Goal: Transaction & Acquisition: Download file/media

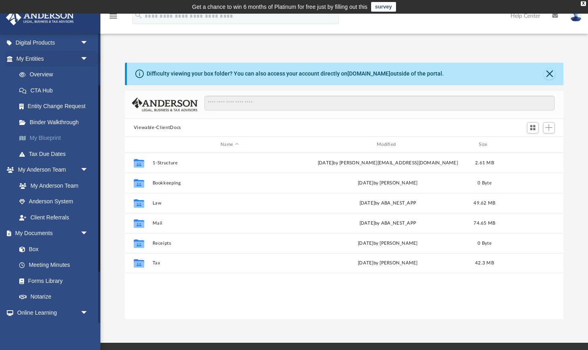
scroll to position [82, 0]
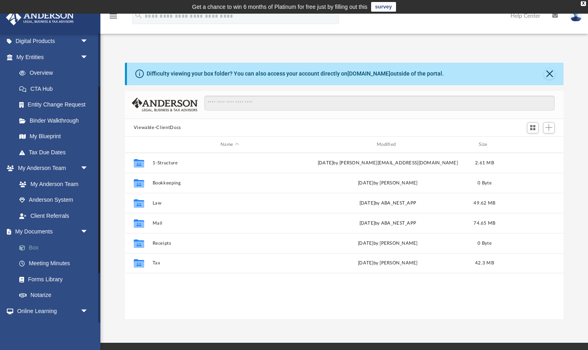
click at [37, 246] on link "Box" at bounding box center [55, 247] width 89 height 16
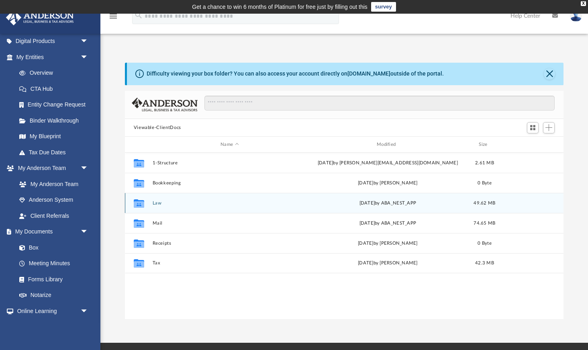
click at [157, 205] on button "Law" at bounding box center [229, 202] width 155 height 5
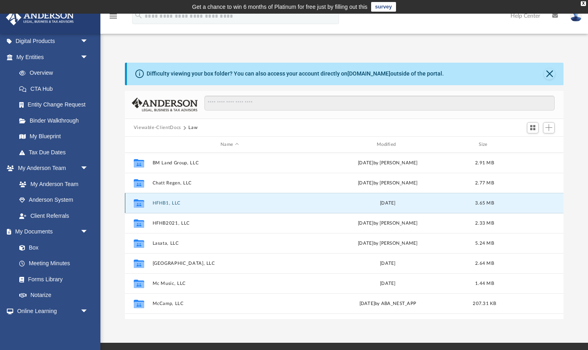
click at [157, 201] on button "HFHB1, LLC" at bounding box center [229, 202] width 155 height 5
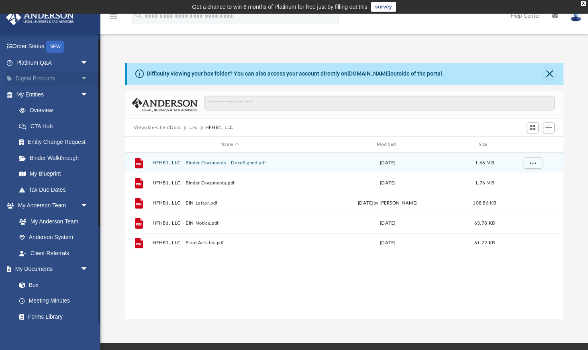
scroll to position [0, 0]
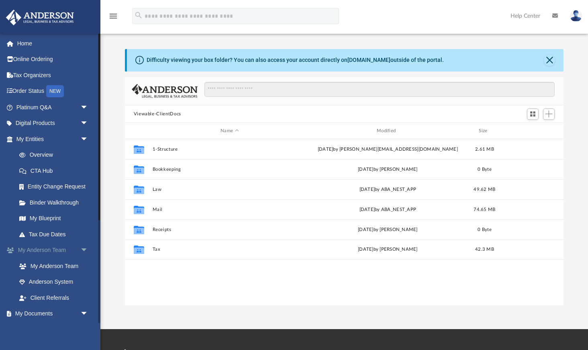
scroll to position [182, 439]
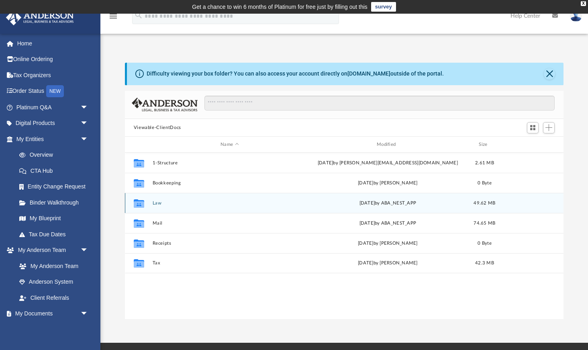
click at [156, 207] on div "Collaborated Folder Law [DATE] by ABA_NEST_APP 49.62 MB" at bounding box center [344, 203] width 439 height 20
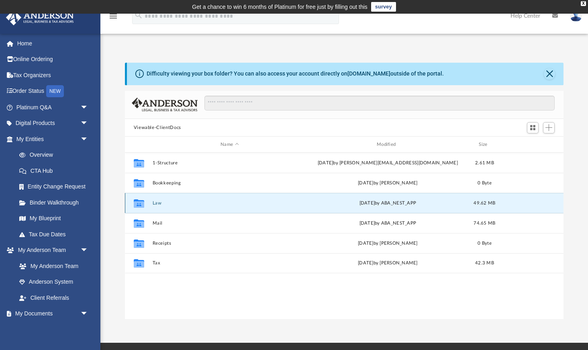
click at [158, 201] on button "Law" at bounding box center [229, 202] width 155 height 5
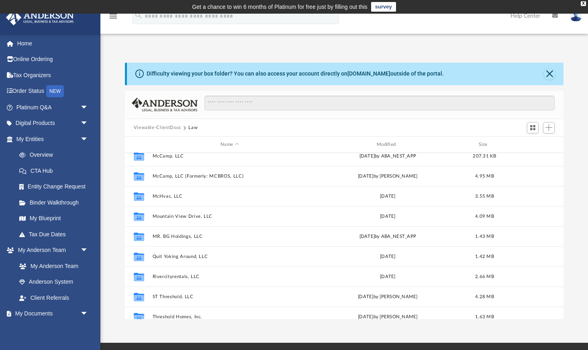
scroll to position [175, 0]
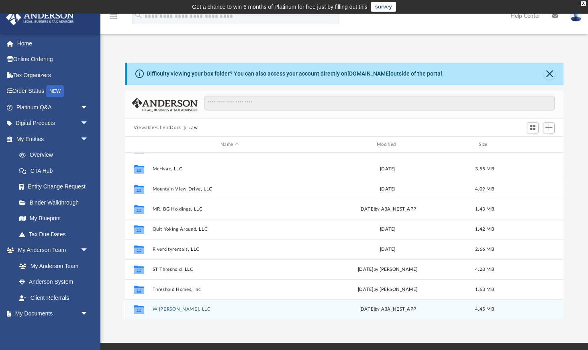
click at [172, 307] on button "W [PERSON_NAME], LLC" at bounding box center [229, 309] width 155 height 5
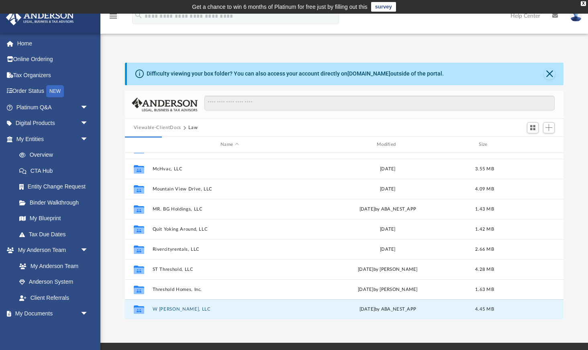
scroll to position [0, 0]
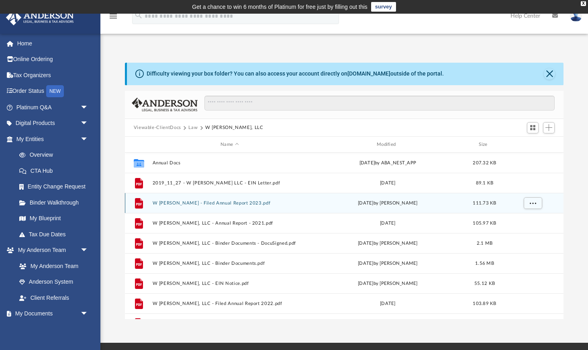
click at [203, 203] on button "W [PERSON_NAME] - Filed Annual Report 2023.pdf" at bounding box center [229, 202] width 155 height 5
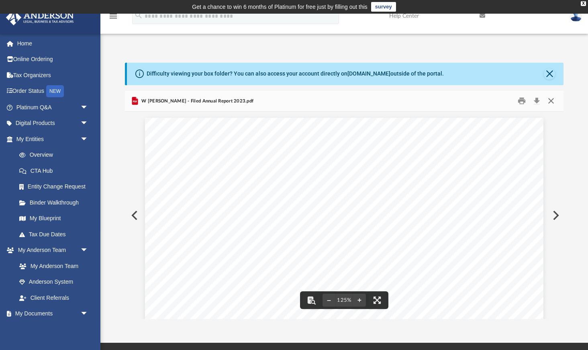
click at [552, 100] on button "Close" at bounding box center [551, 101] width 14 height 12
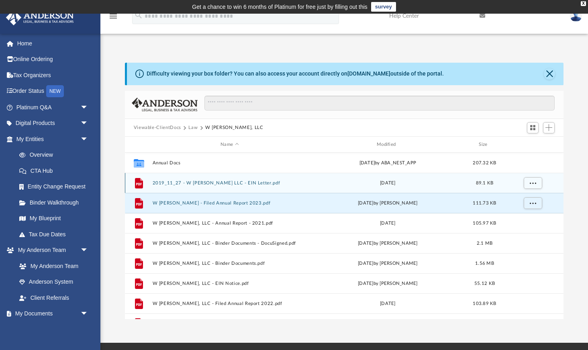
click at [232, 181] on button "2019_11_27 - W [PERSON_NAME] LLC - EIN Letter.pdf" at bounding box center [229, 182] width 155 height 5
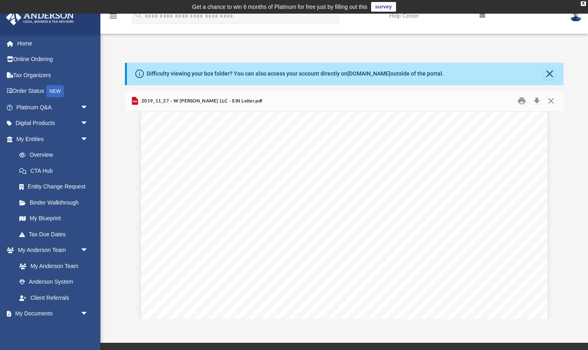
scroll to position [876, 0]
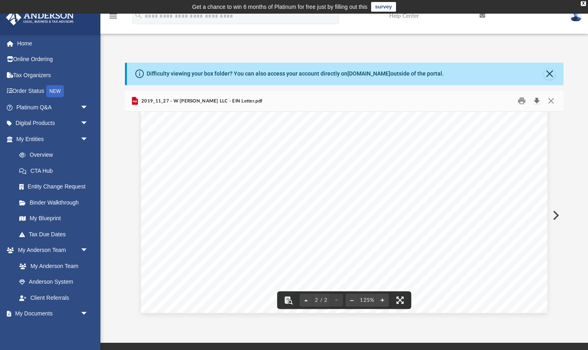
click at [536, 101] on button "Download" at bounding box center [537, 101] width 14 height 12
click at [553, 101] on button "Close" at bounding box center [551, 101] width 14 height 12
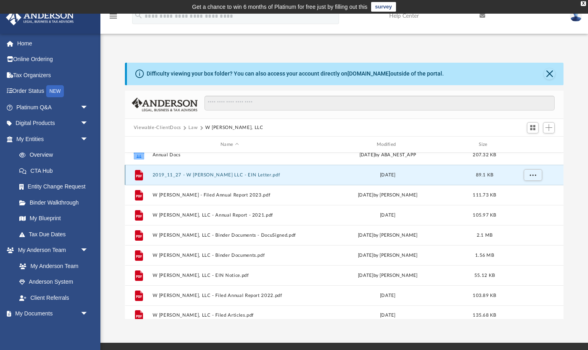
scroll to position [14, 0]
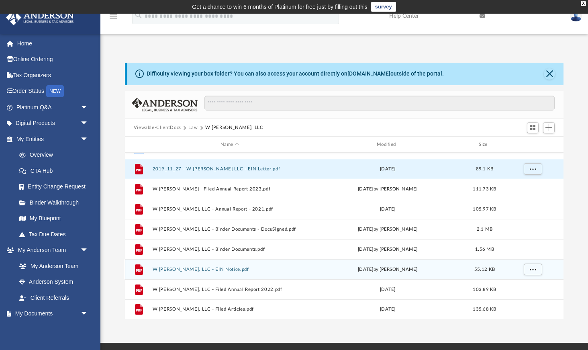
click at [311, 268] on div "Thu Oct 31 2019 by Jasmine Barkum" at bounding box center [388, 269] width 155 height 7
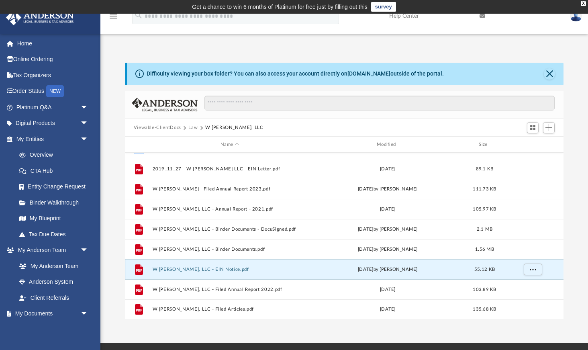
click at [374, 270] on div "Thu Oct 31 2019 by Jasmine Barkum" at bounding box center [388, 269] width 155 height 7
click at [201, 271] on button "W Schmitt, LLC - EIN Notice.pdf" at bounding box center [229, 269] width 155 height 5
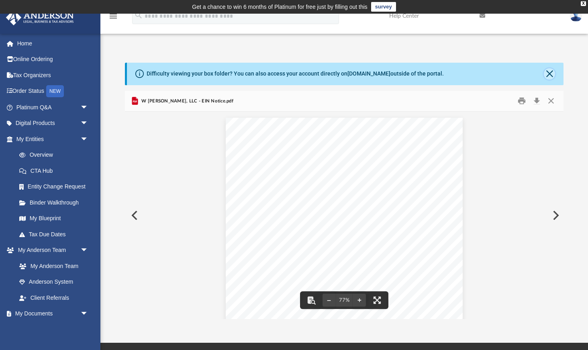
click at [551, 70] on button "Close" at bounding box center [549, 73] width 11 height 11
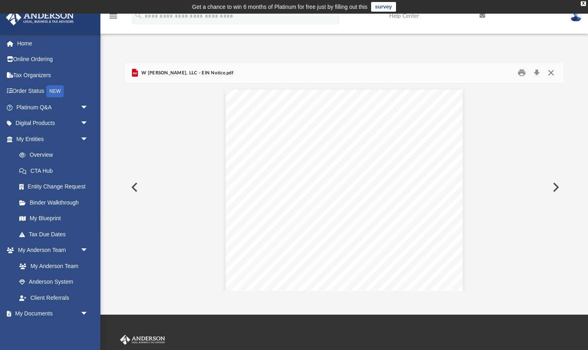
click at [551, 70] on button "Close" at bounding box center [551, 73] width 14 height 12
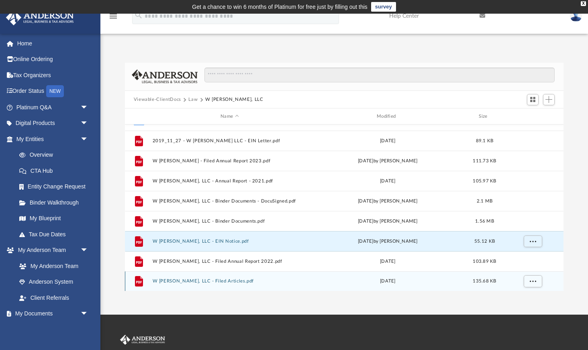
click at [217, 278] on button "W Schmitt, LLC - Filed Articles.pdf" at bounding box center [229, 280] width 155 height 5
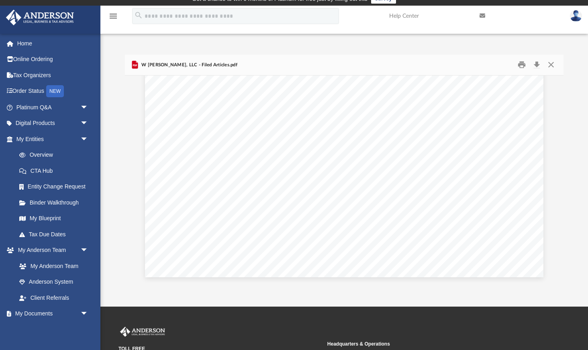
scroll to position [8, 0]
